Goal: Transaction & Acquisition: Download file/media

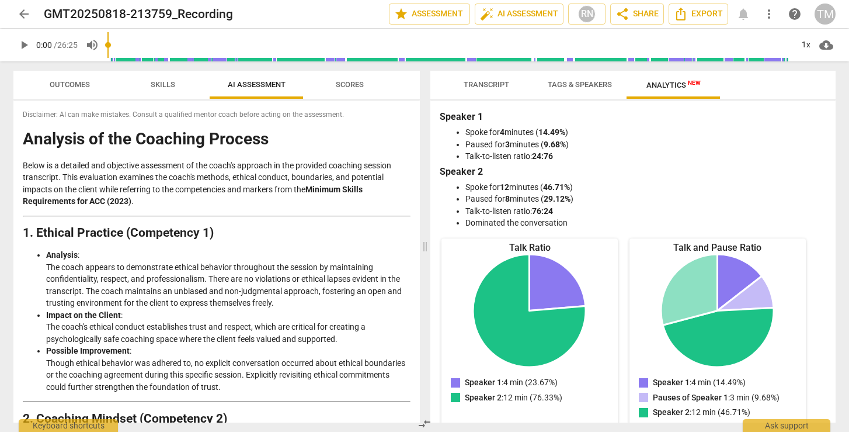
scroll to position [1876, 0]
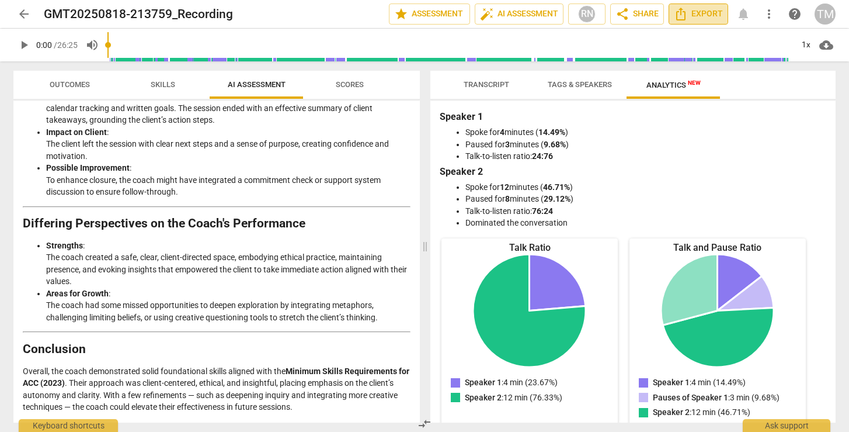
click at [693, 18] on span "Export" at bounding box center [698, 14] width 49 height 14
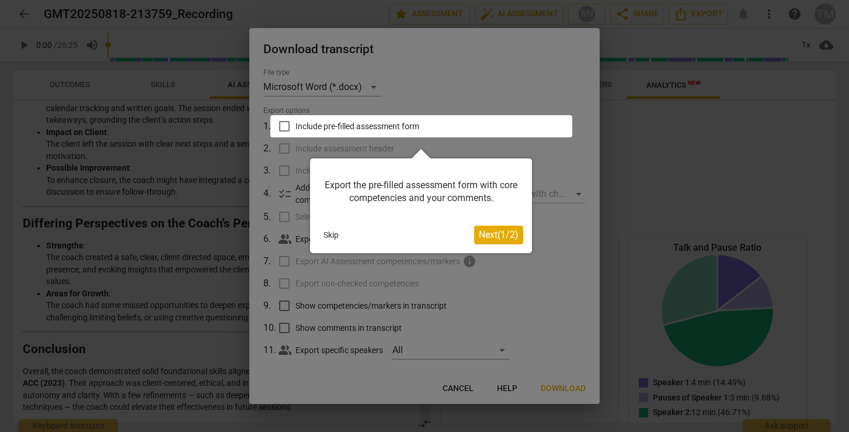
click at [328, 237] on button "Skip" at bounding box center [331, 235] width 25 height 18
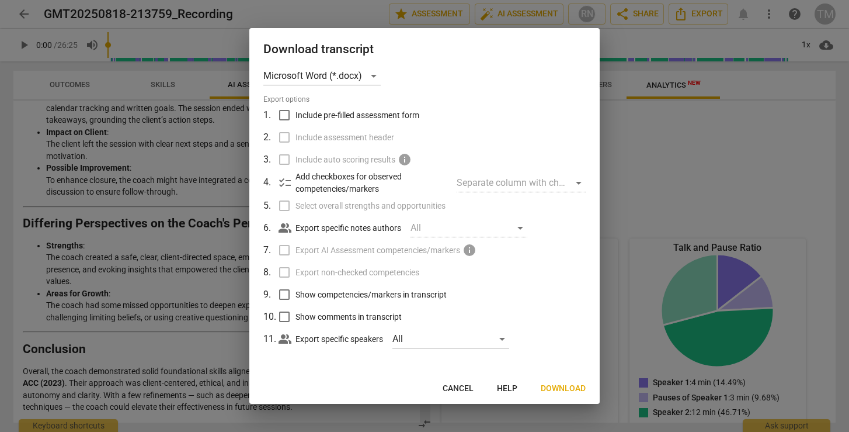
scroll to position [0, 0]
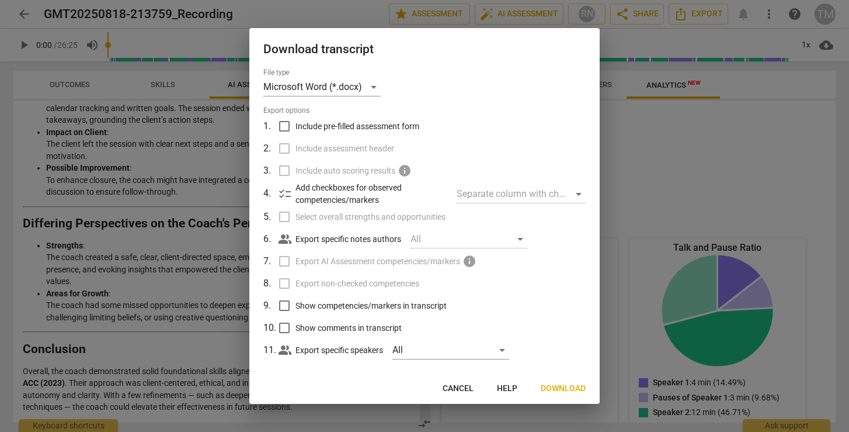
click at [459, 382] on button "Cancel" at bounding box center [458, 388] width 50 height 21
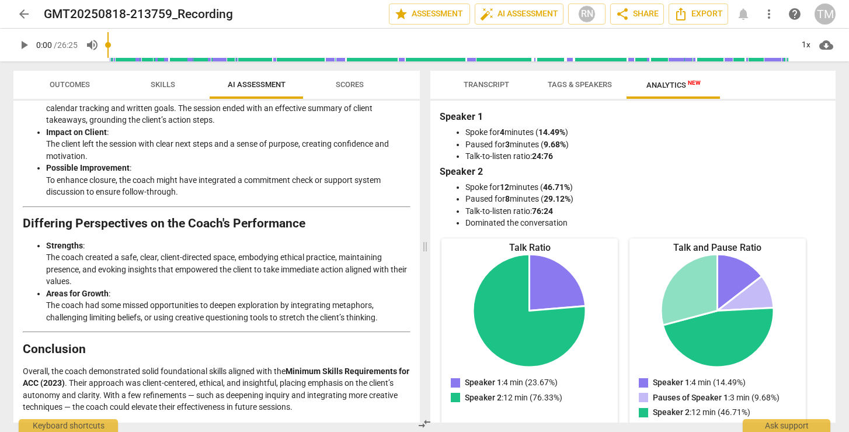
click at [28, 20] on span "arrow_back" at bounding box center [24, 14] width 14 height 14
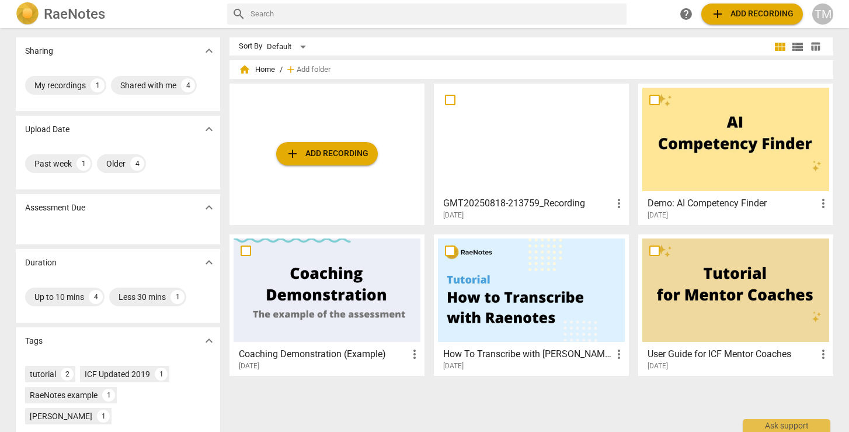
click at [618, 203] on span "more_vert" at bounding box center [619, 203] width 14 height 14
click at [587, 217] on div at bounding box center [424, 216] width 849 height 432
click at [689, 13] on span "help" at bounding box center [686, 14] width 14 height 14
click at [58, 86] on div "My recordings" at bounding box center [59, 85] width 51 height 12
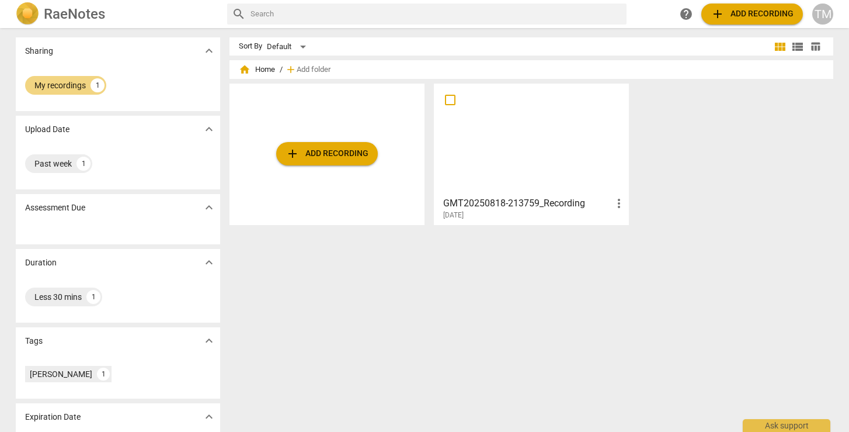
click at [540, 186] on div at bounding box center [531, 139] width 187 height 103
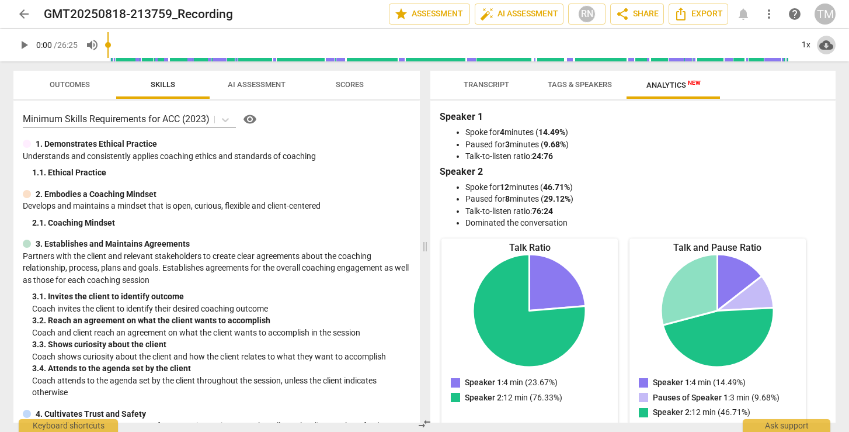
click at [825, 45] on span "cloud_download" at bounding box center [826, 45] width 14 height 14
click at [825, 45] on li "Download audio" at bounding box center [797, 45] width 86 height 28
